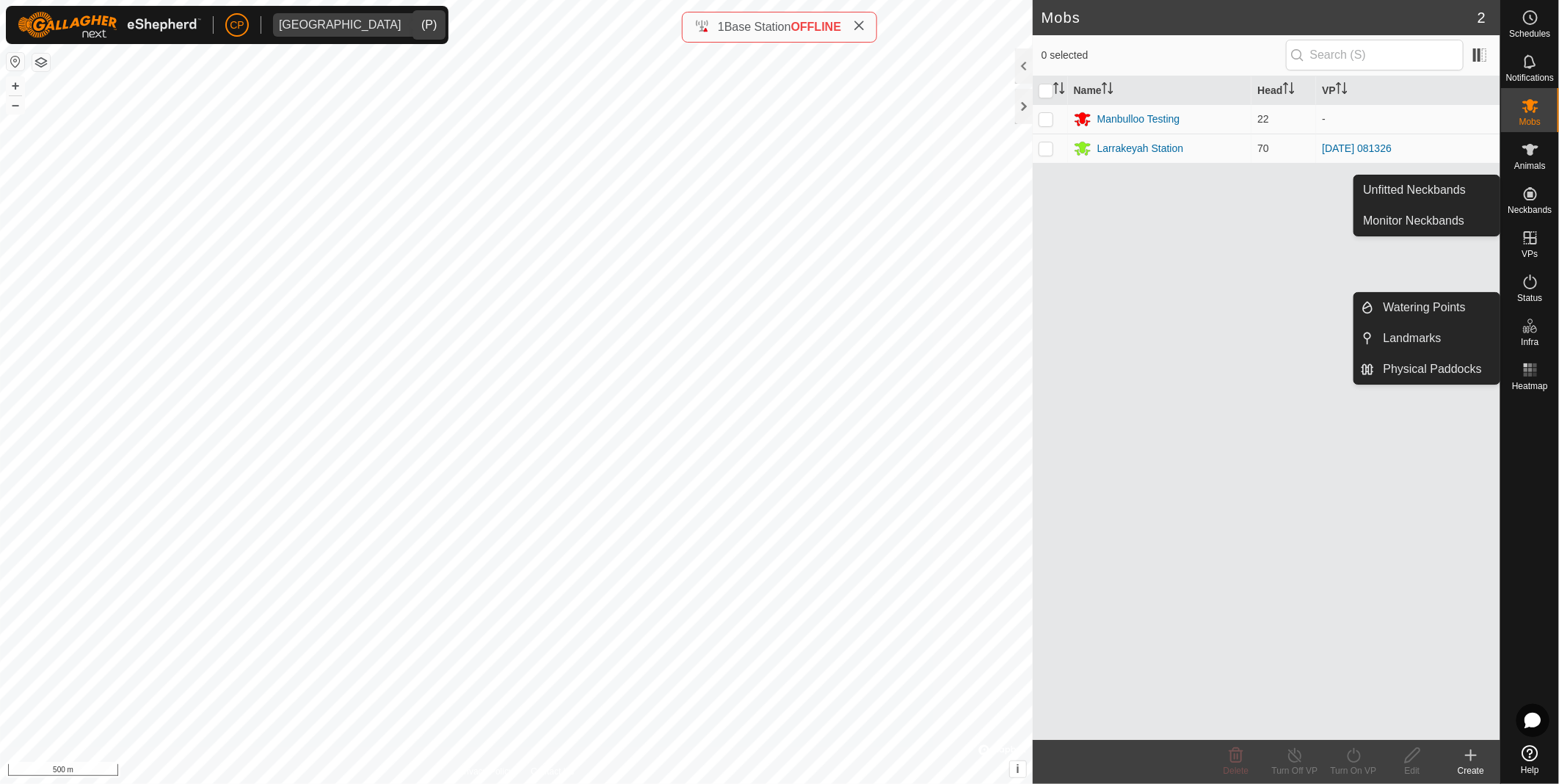
click at [1535, 202] on icon at bounding box center [1530, 193] width 18 height 18
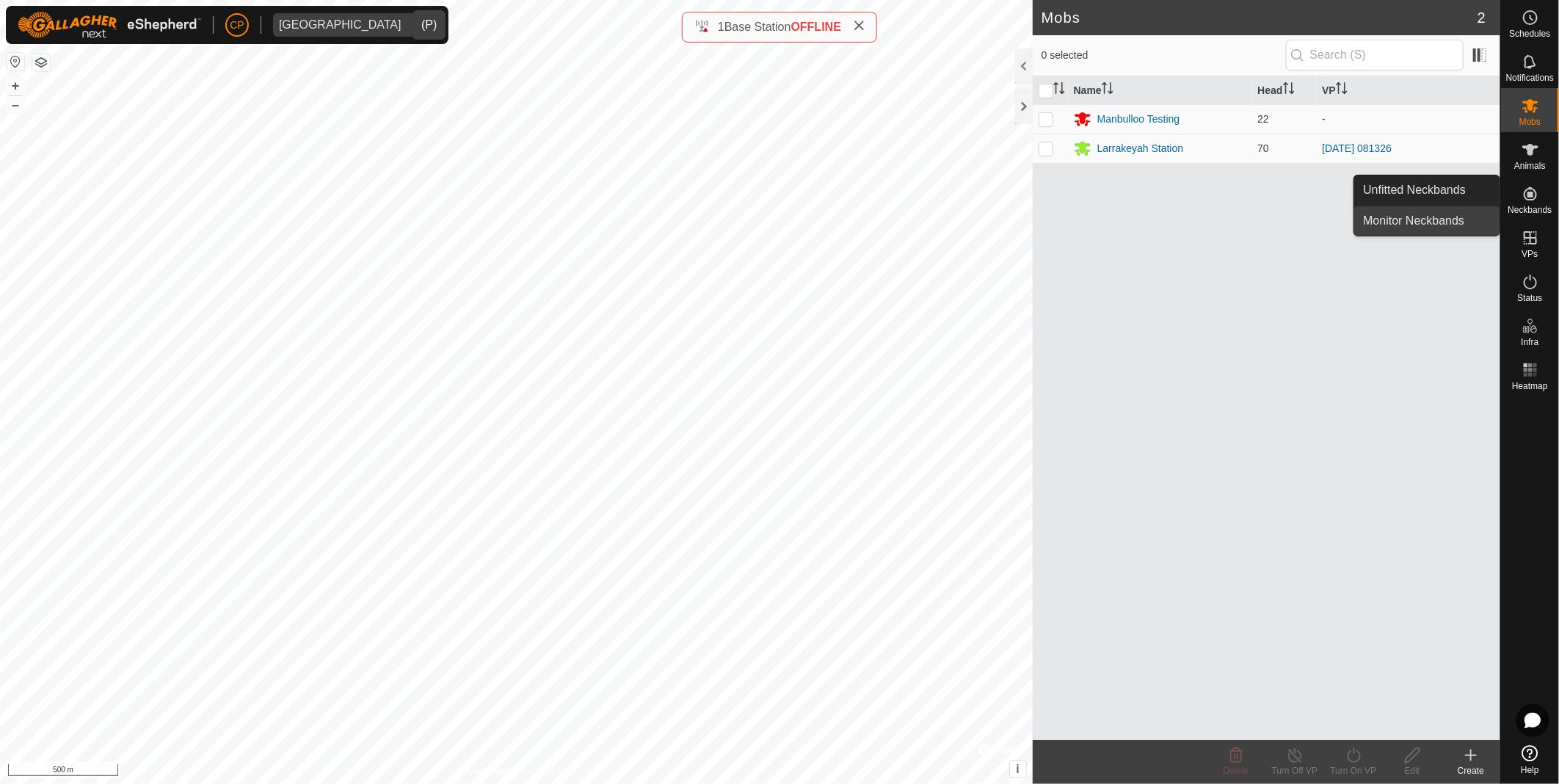
click at [1417, 224] on link "Monitor Neckbands" at bounding box center [1427, 220] width 145 height 30
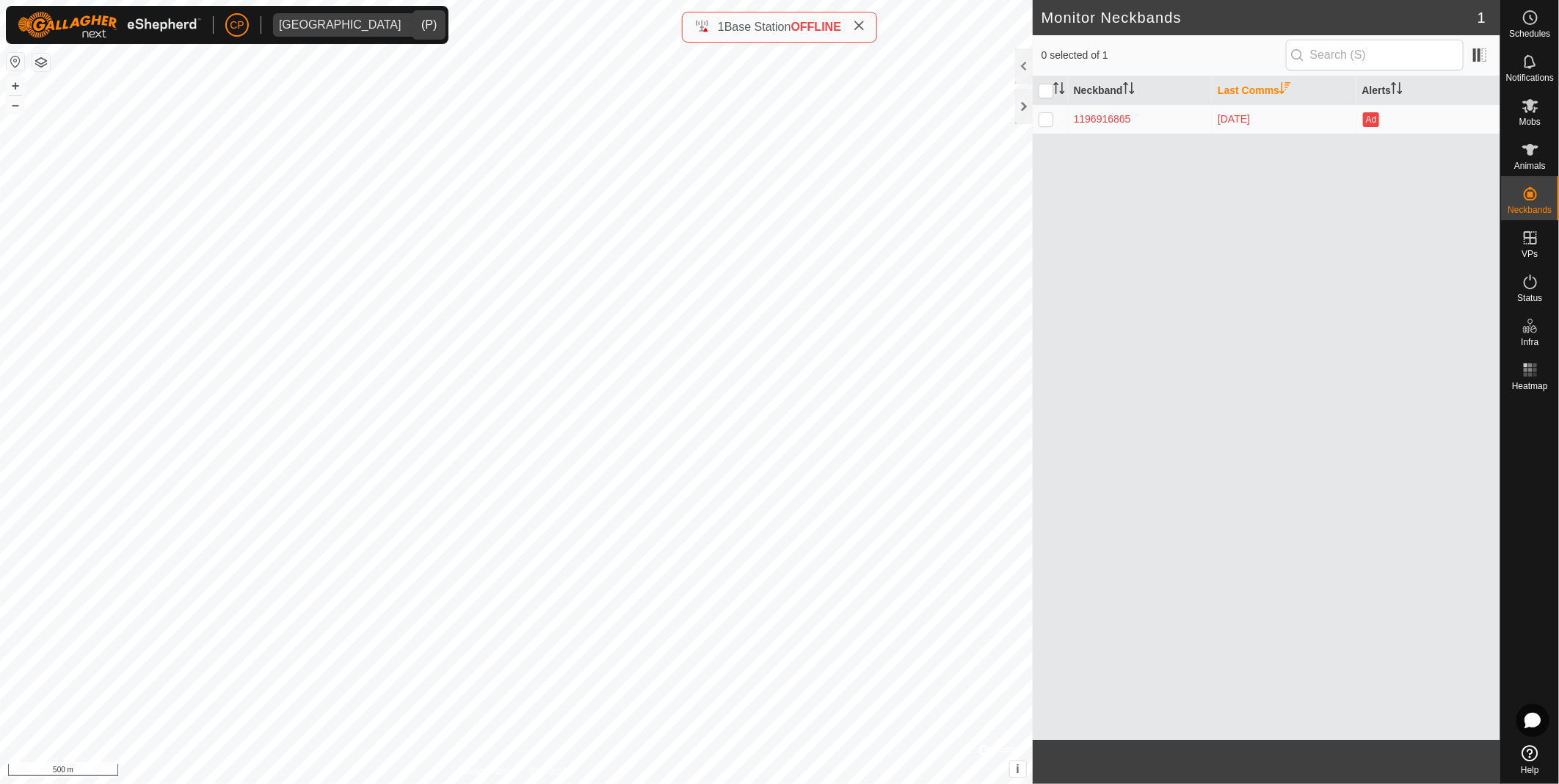
click at [1038, 113] on p-checkbox at bounding box center [1045, 119] width 14 height 12
checkbox input "true"
click at [1043, 118] on p-checkbox at bounding box center [1045, 119] width 14 height 12
checkbox input "false"
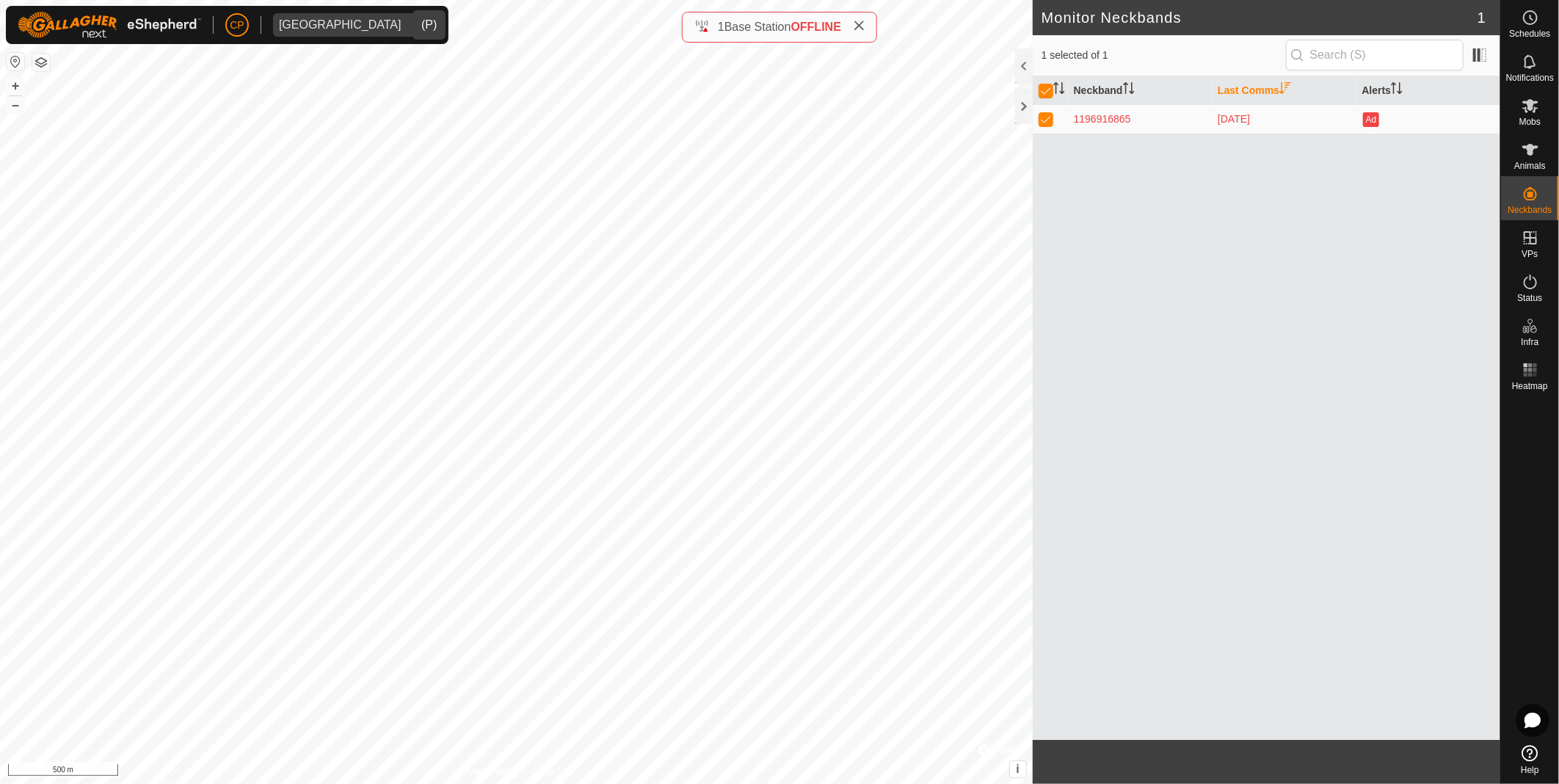
checkbox input "false"
click at [1044, 120] on p-checkbox at bounding box center [1045, 119] width 14 height 12
checkbox input "true"
click at [1044, 120] on p-checkbox at bounding box center [1045, 119] width 14 height 12
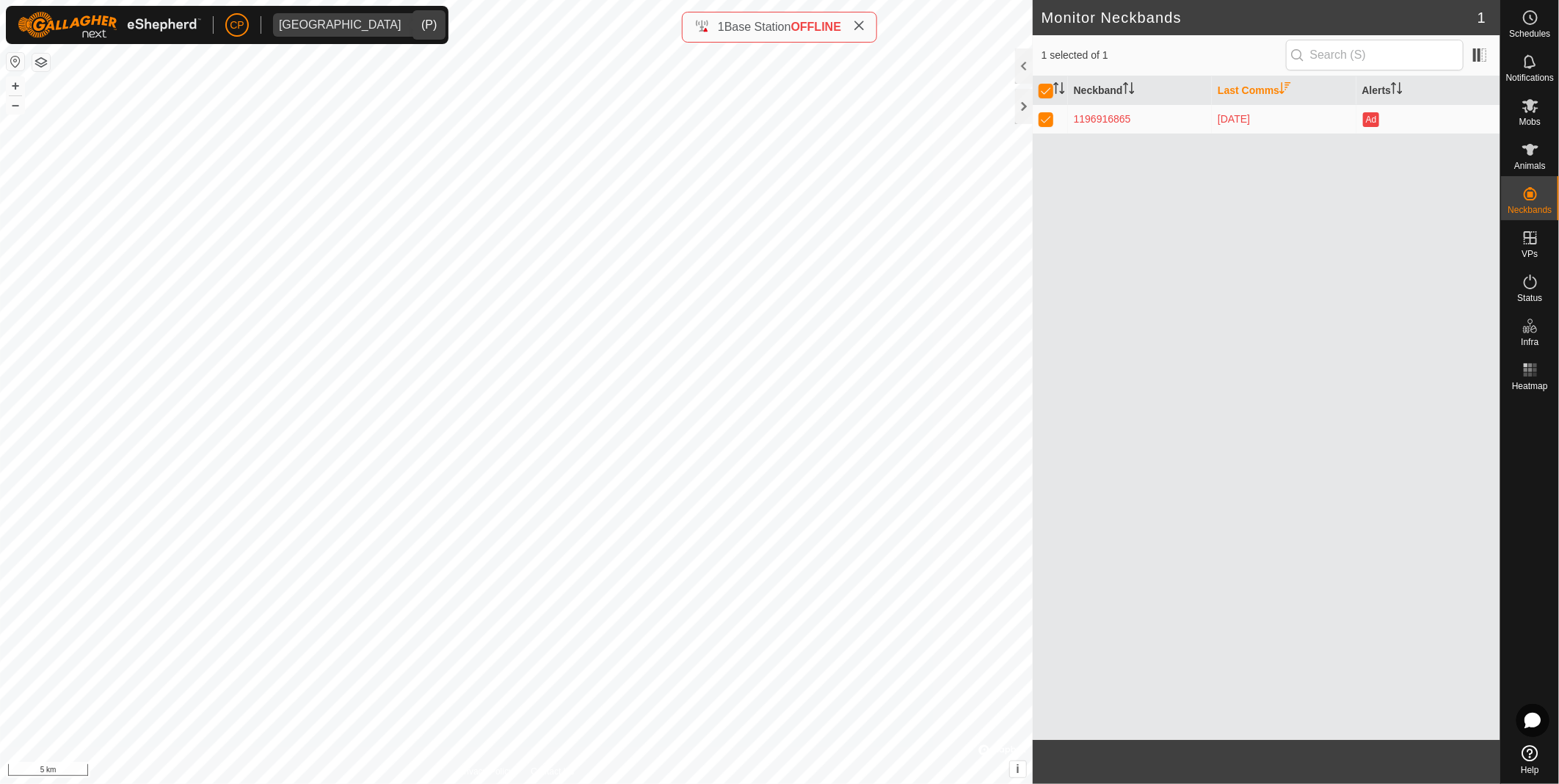
checkbox input "false"
click at [1130, 174] on div "Neckband Last Comms Alerts 1196916865 16 days ago Ad" at bounding box center [1267, 408] width 468 height 664
click at [1439, 186] on link "Unfitted Neckbands" at bounding box center [1427, 190] width 145 height 30
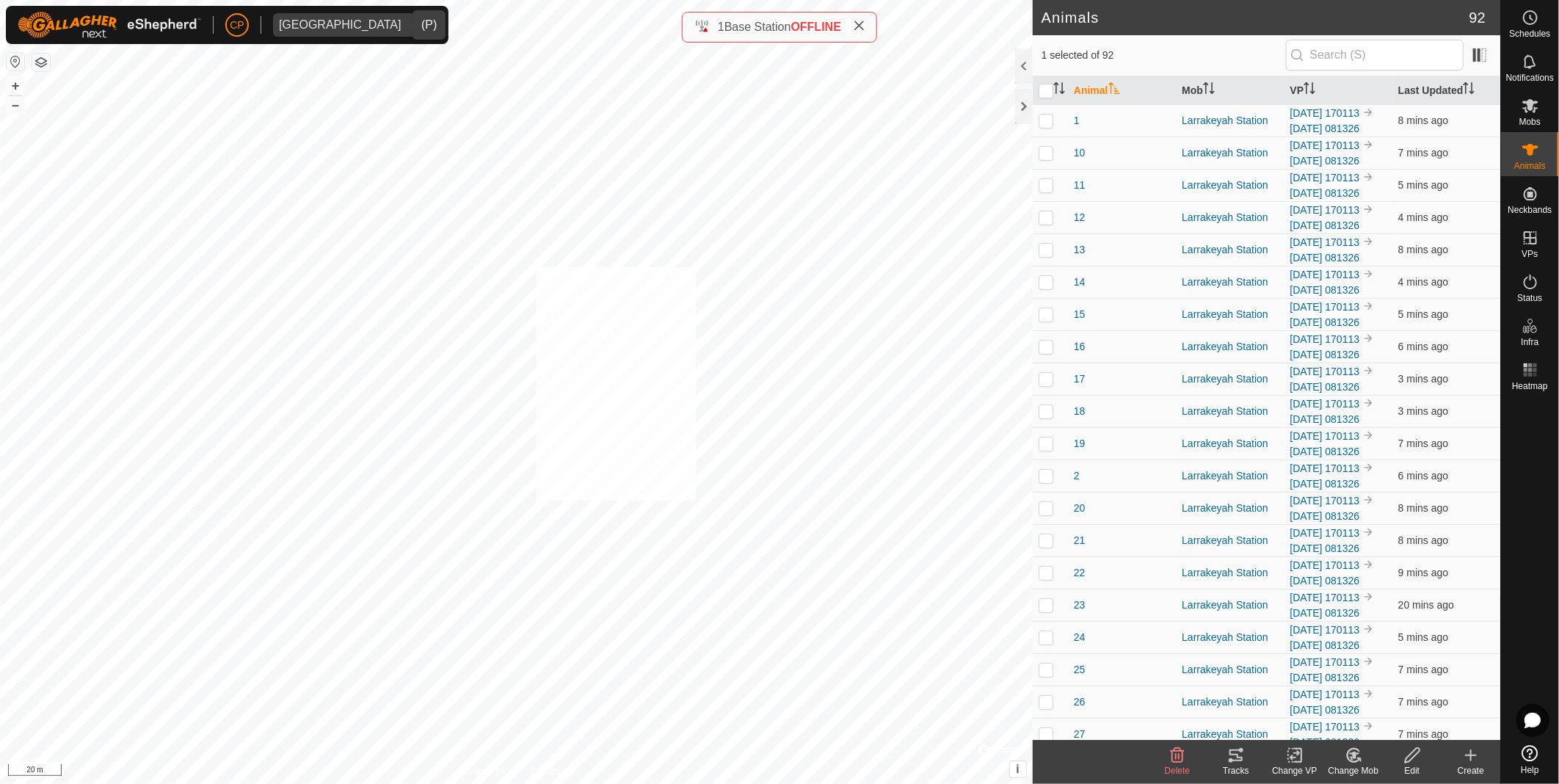
checkbox input "true"
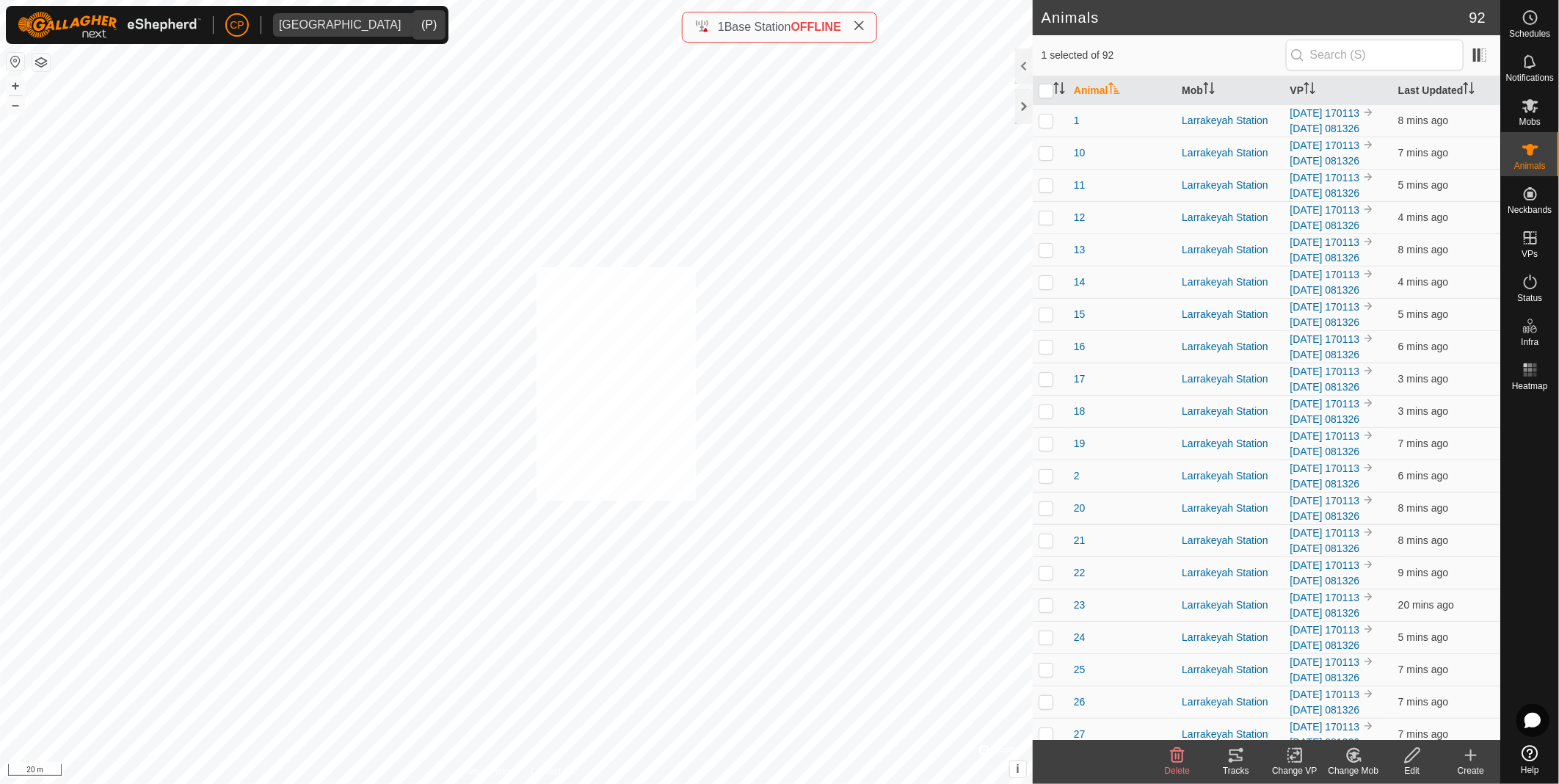
checkbox input "true"
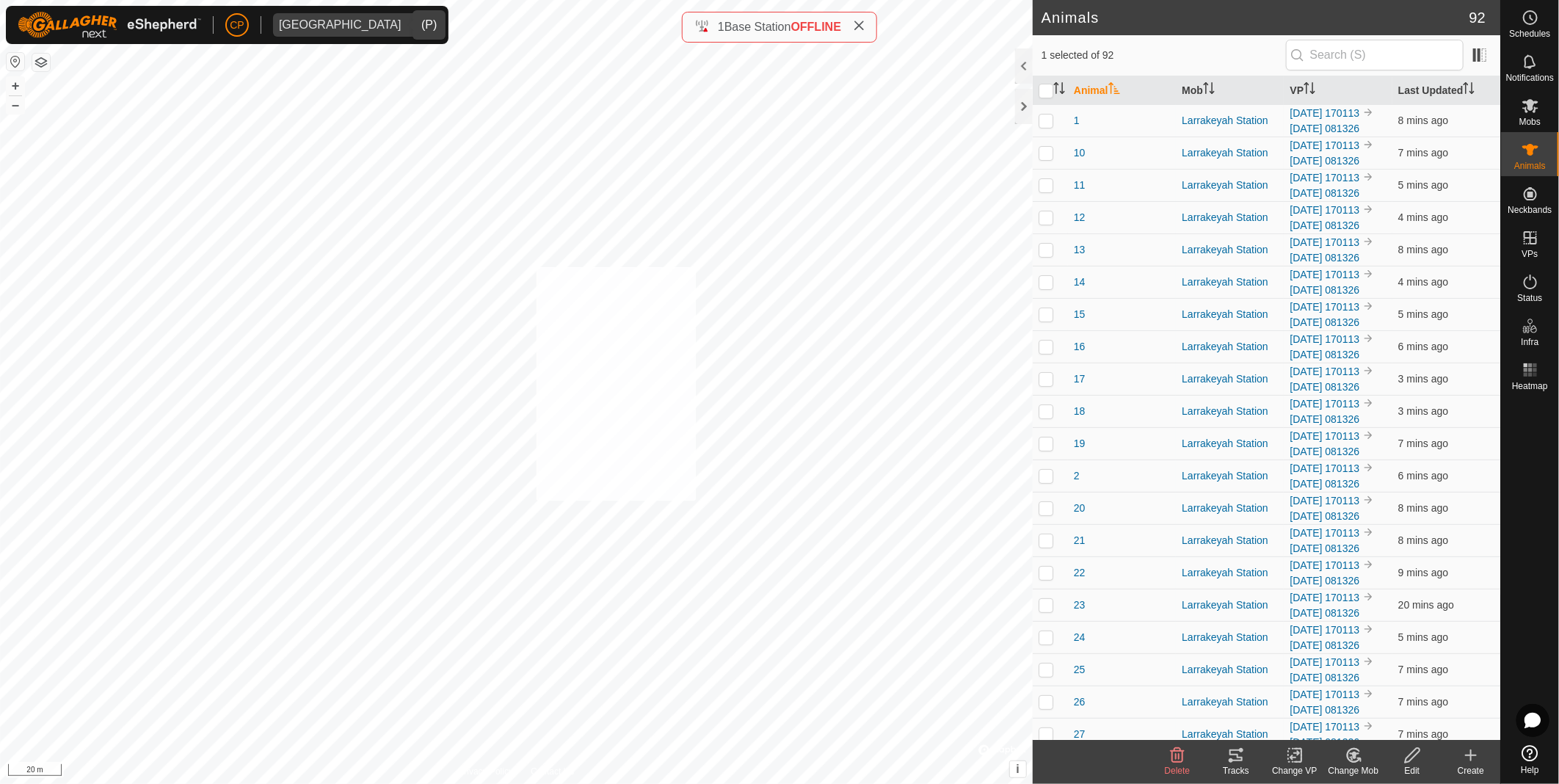
checkbox input "true"
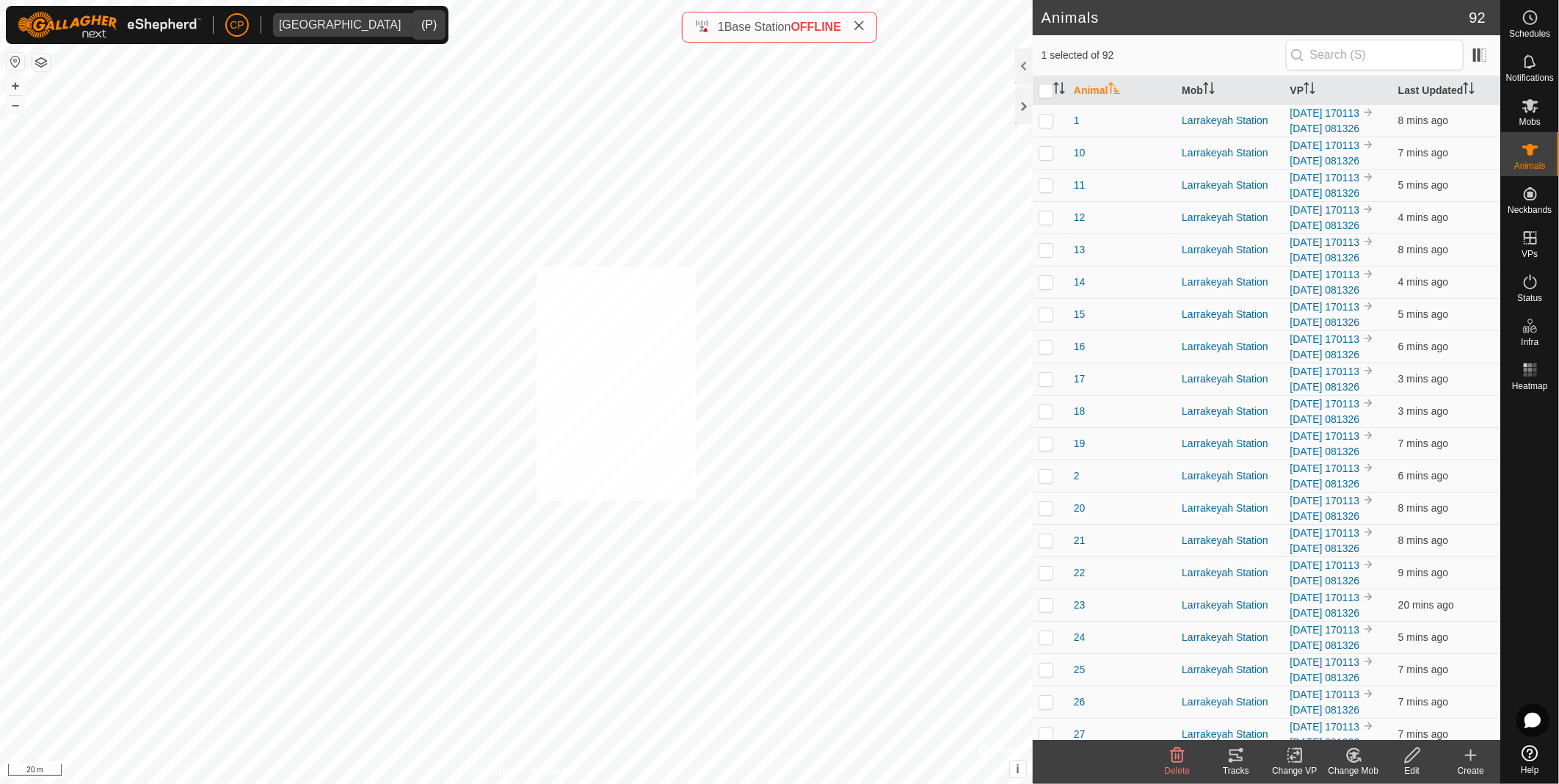
checkbox input "true"
click at [1535, 118] on span "Mobs" at bounding box center [1529, 122] width 21 height 8
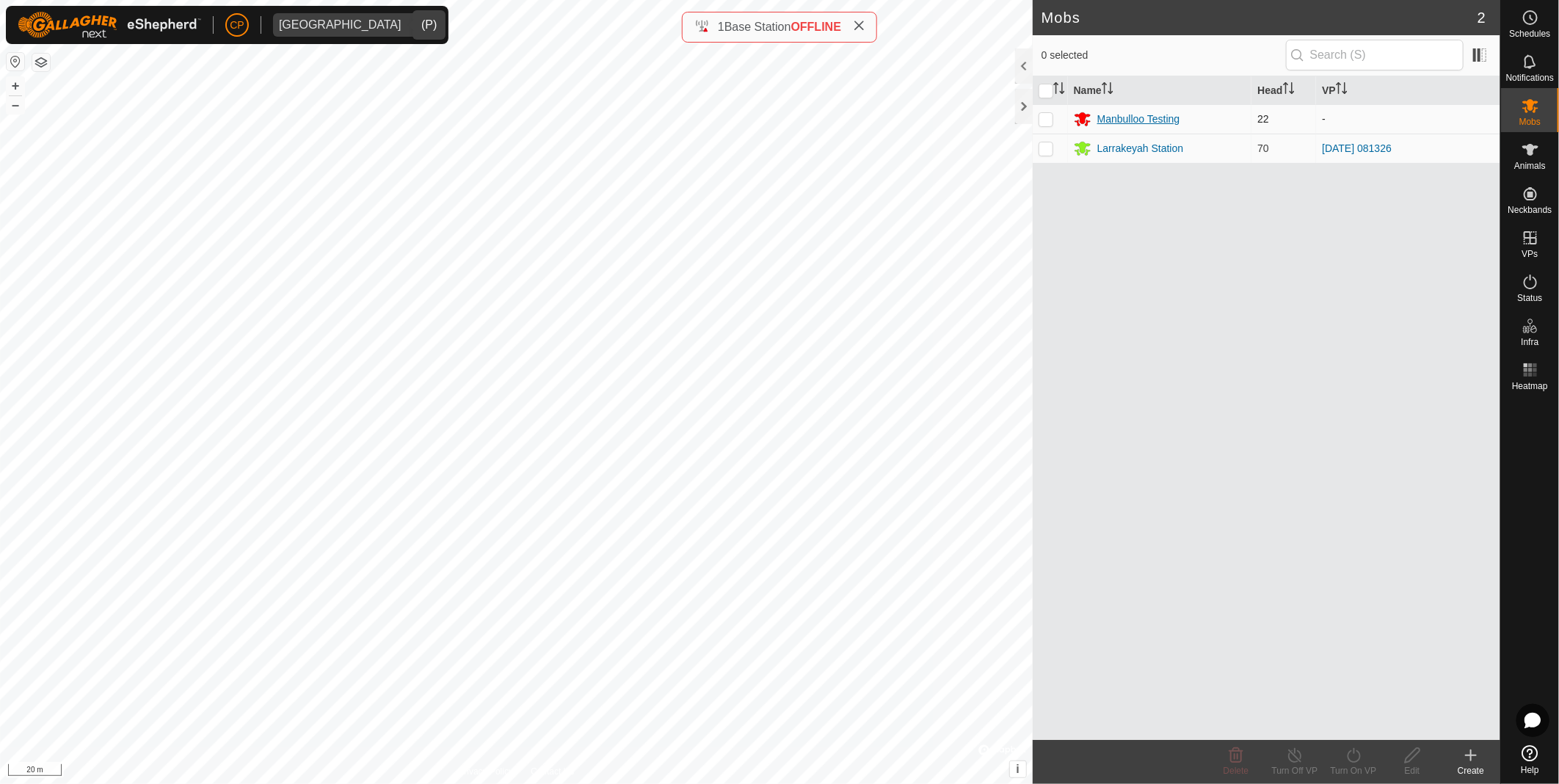
click at [1122, 116] on div "Manbulloo Testing" at bounding box center [1139, 120] width 83 height 15
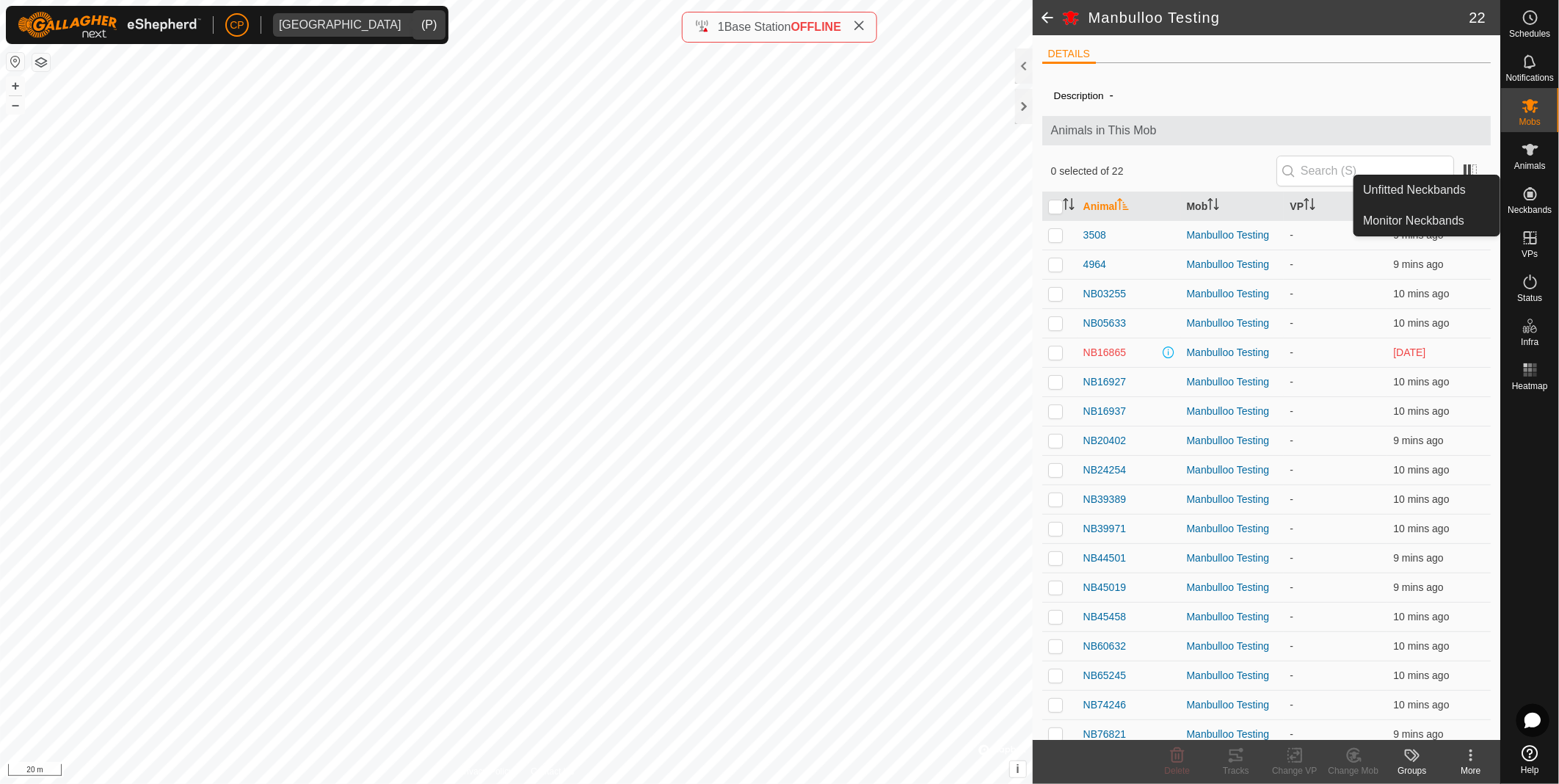
click at [1447, 193] on link "Unfitted Neckbands" at bounding box center [1427, 190] width 145 height 30
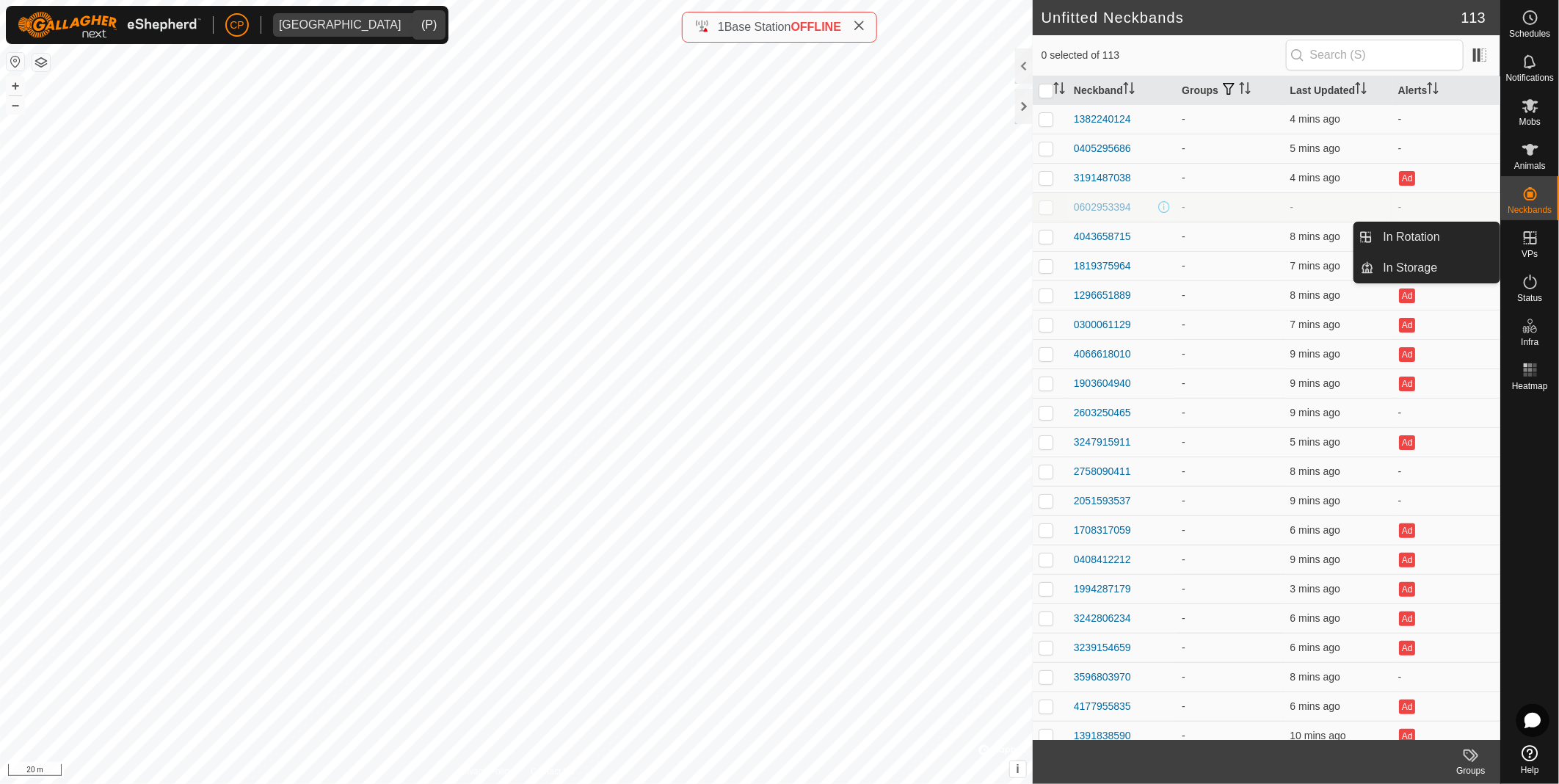
click at [1528, 246] on icon at bounding box center [1530, 237] width 18 height 18
click at [1533, 16] on icon at bounding box center [1530, 17] width 18 height 18
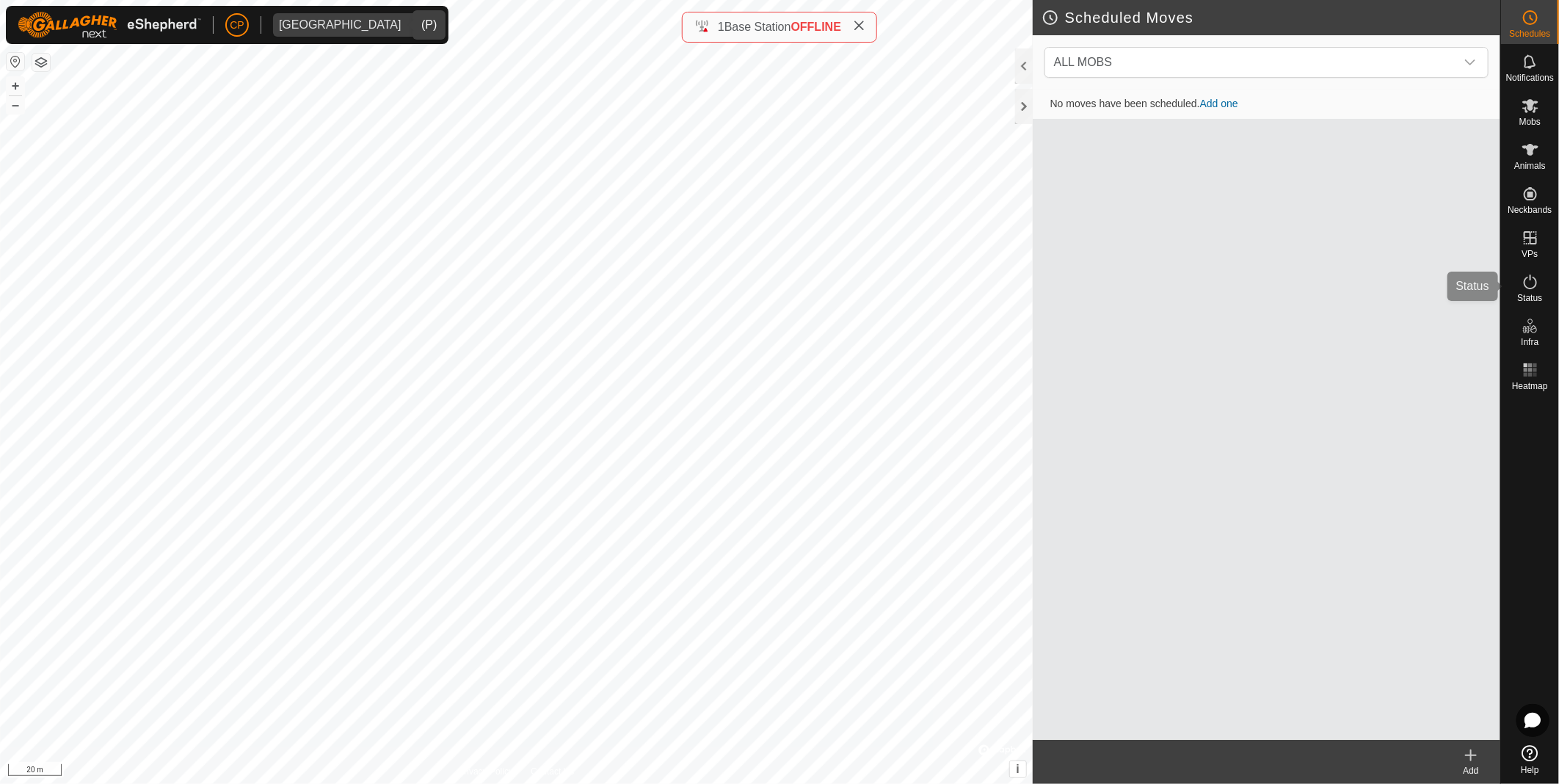
click at [1530, 291] on es-activation-svg-icon at bounding box center [1530, 282] width 26 height 24
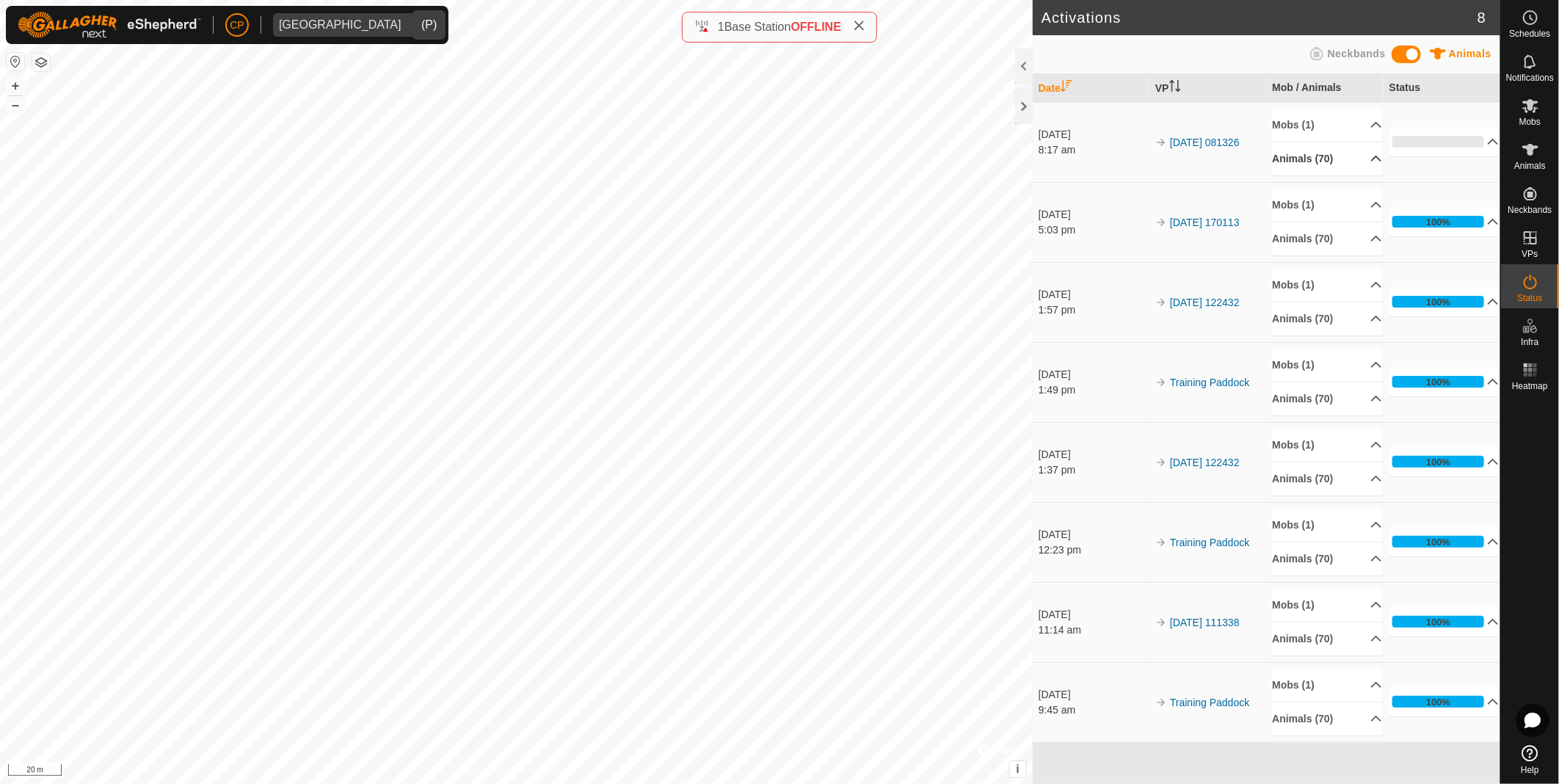
click at [1360, 163] on p-accordion-header "Animals (70)" at bounding box center [1328, 158] width 110 height 33
click at [1355, 156] on p-accordion-header "Animals (70)" at bounding box center [1328, 158] width 110 height 33
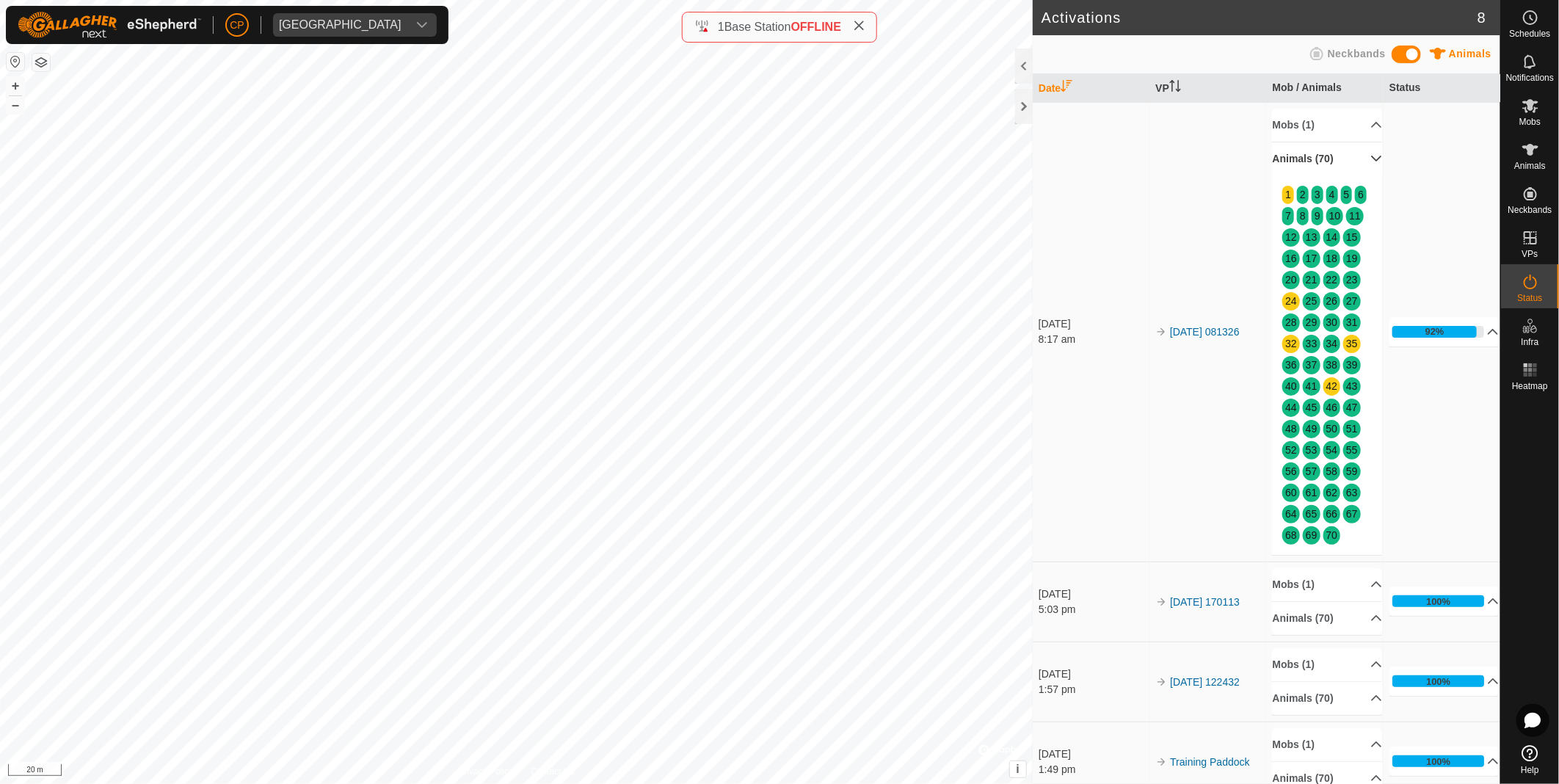
click at [1355, 156] on p-accordion-header "Animals (70)" at bounding box center [1328, 158] width 110 height 33
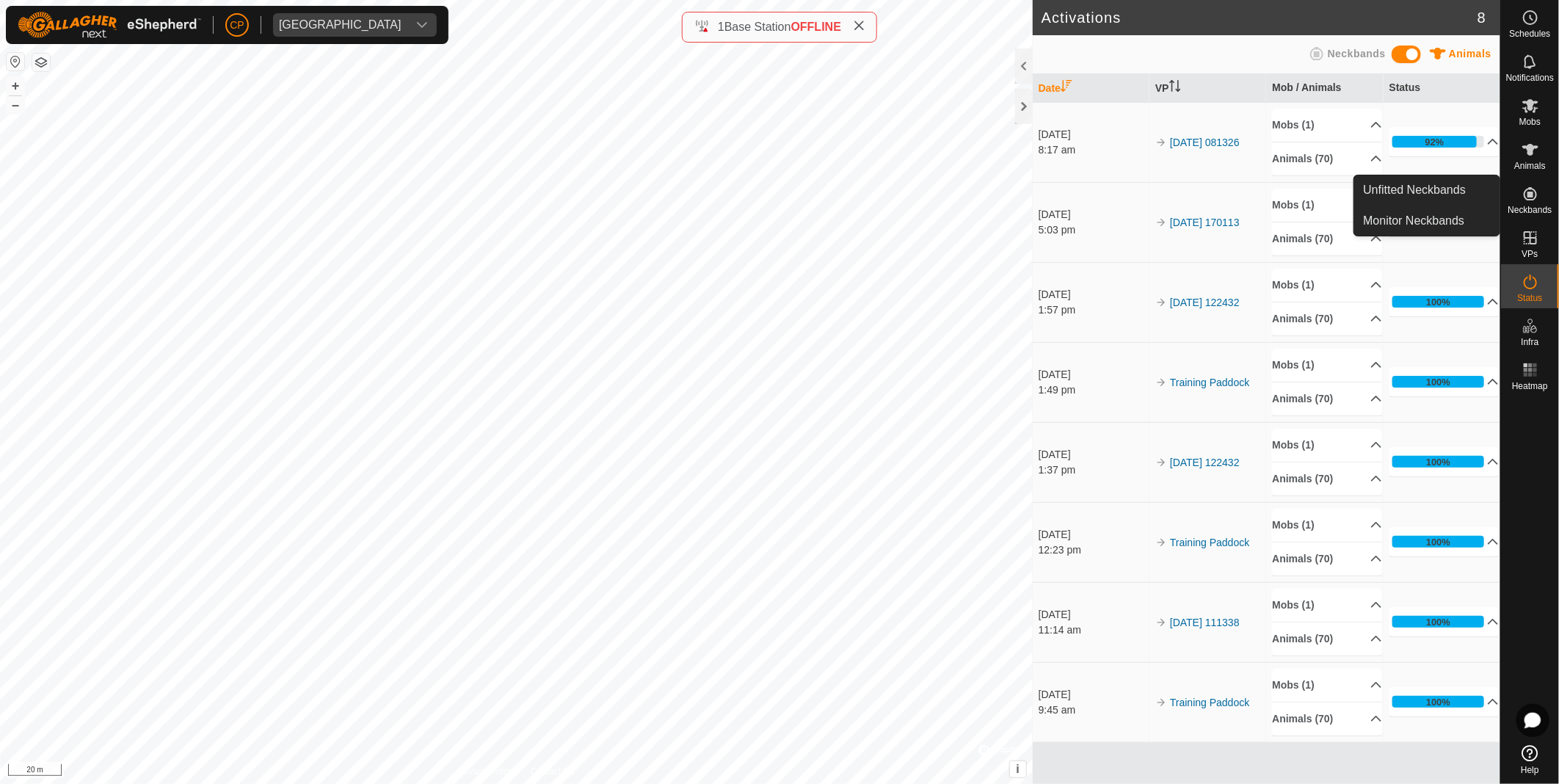
drag, startPoint x: 1530, startPoint y: 181, endPoint x: 1524, endPoint y: 188, distance: 9.2
click at [1530, 186] on icon at bounding box center [1530, 193] width 18 height 18
click at [1532, 155] on icon at bounding box center [1530, 149] width 18 height 18
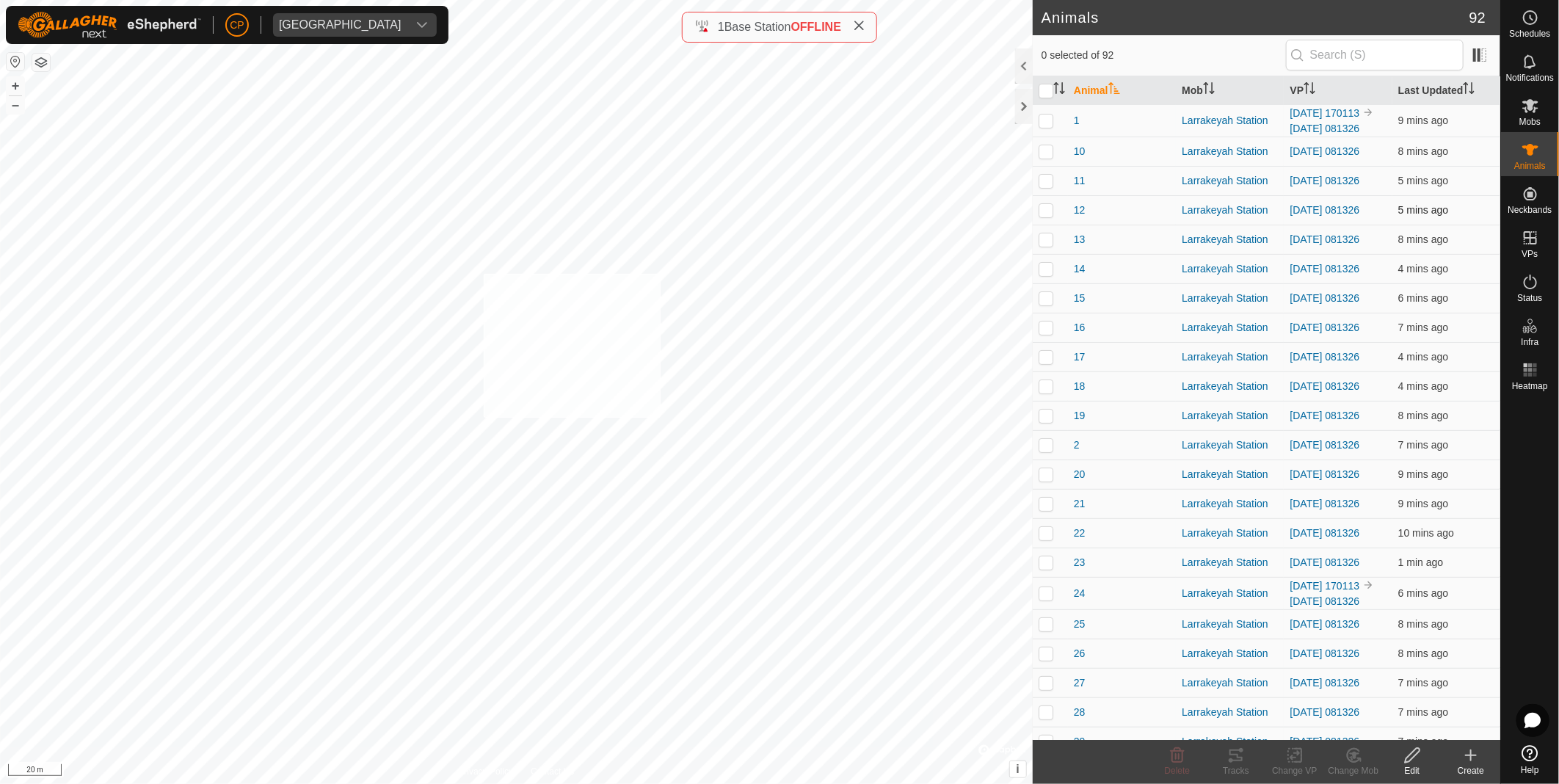
checkbox input "true"
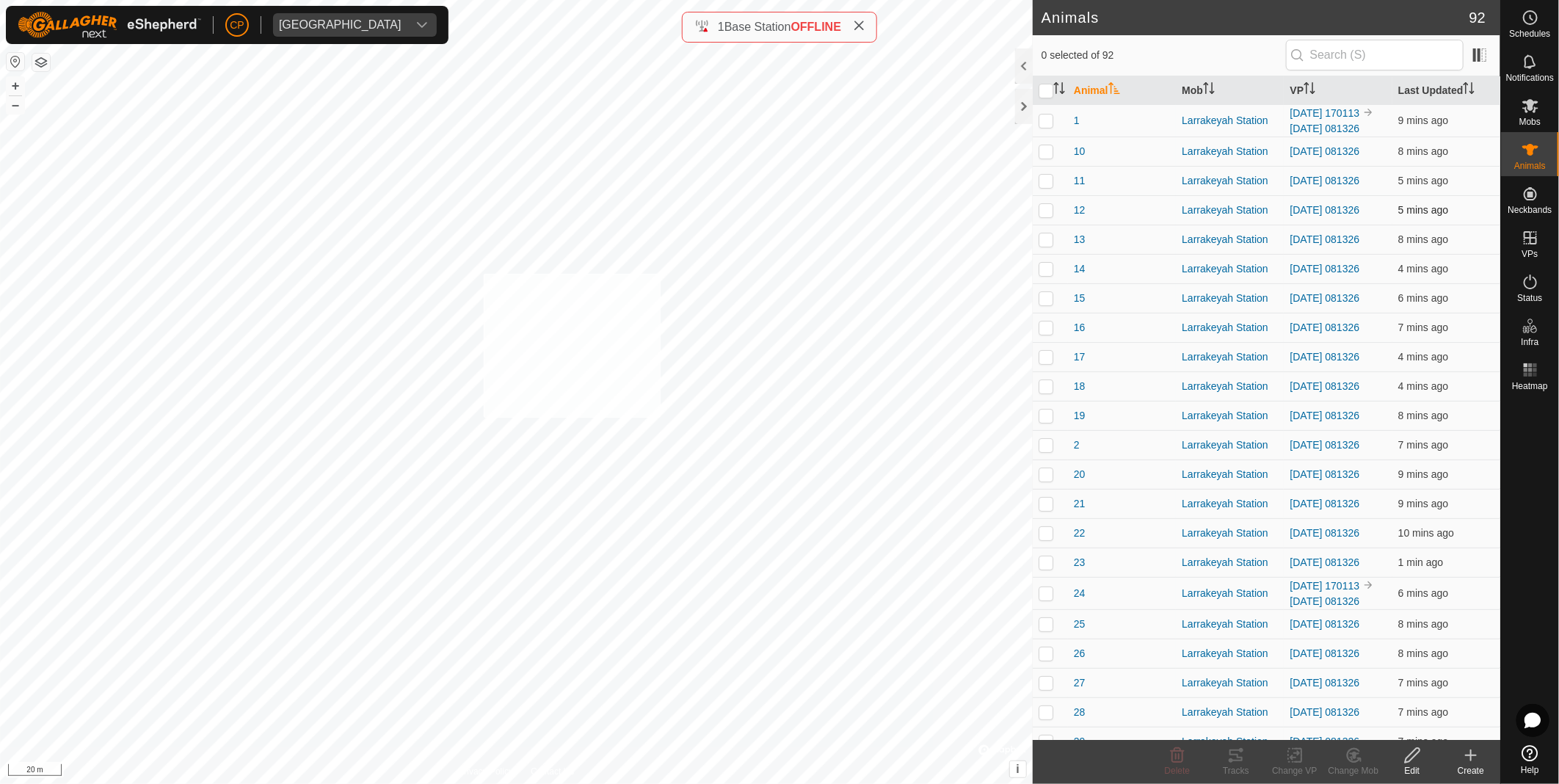
checkbox input "true"
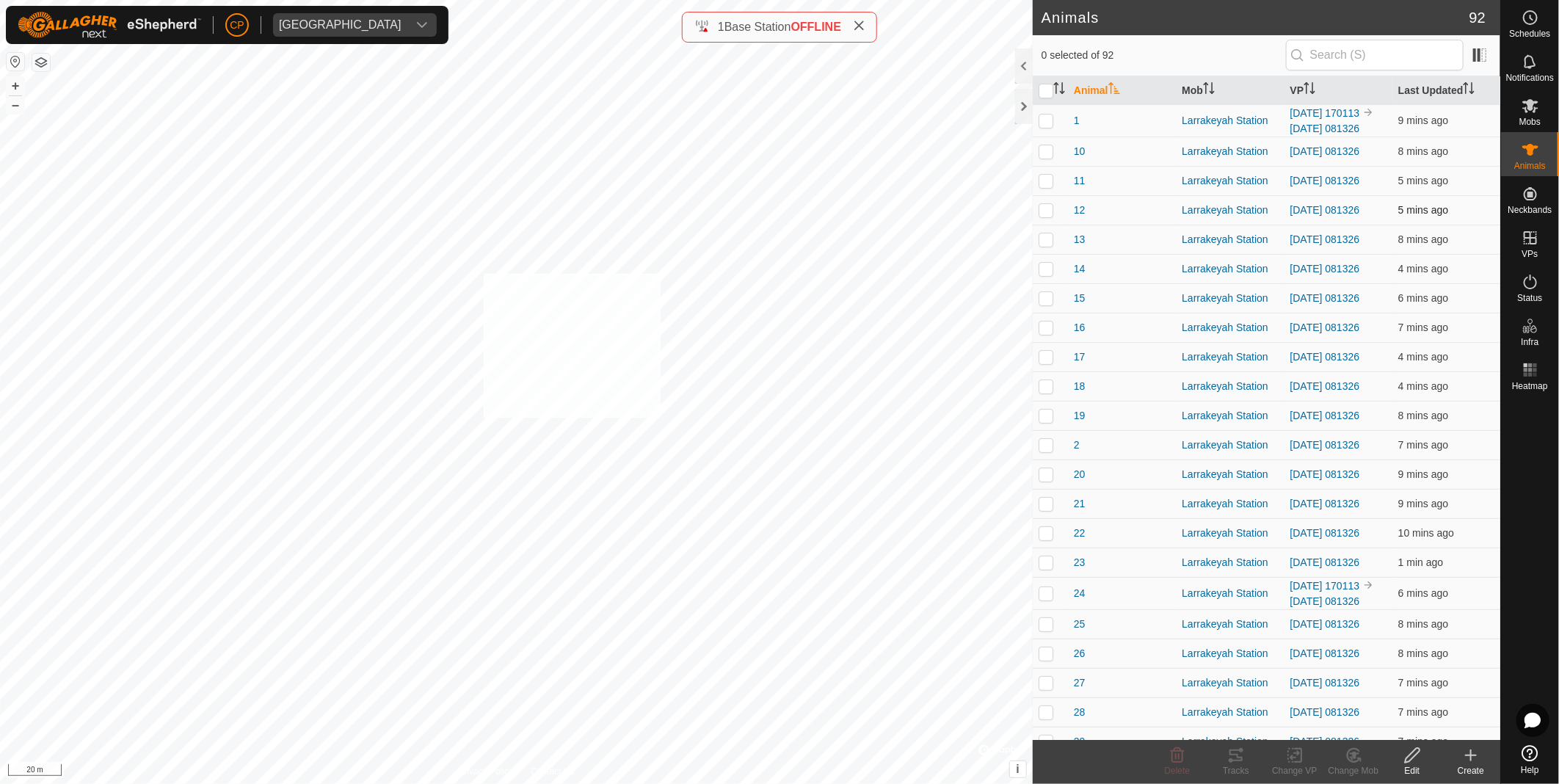
checkbox input "true"
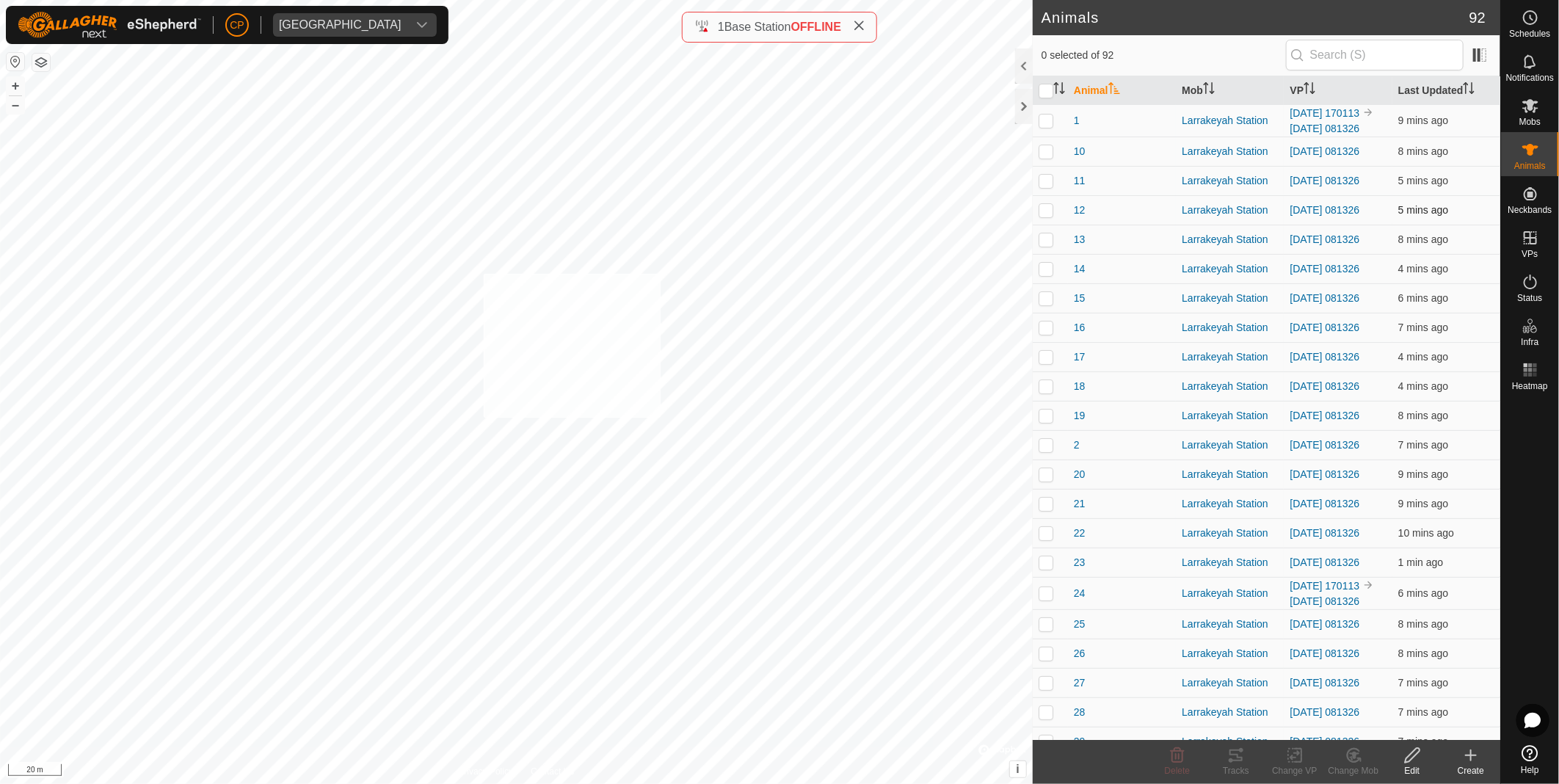
checkbox input "true"
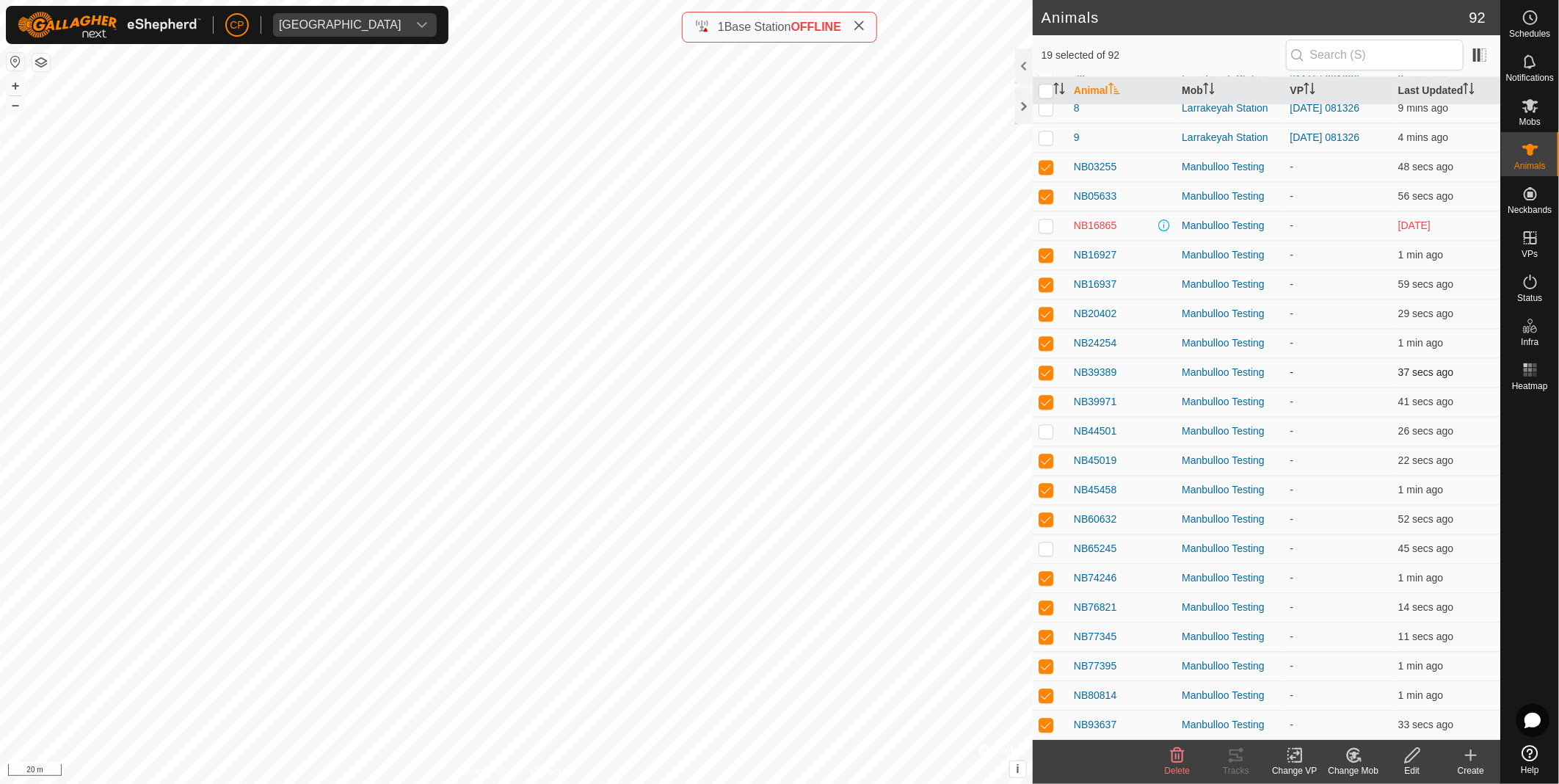
scroll to position [2144, 0]
